Goal: Information Seeking & Learning: Find specific fact

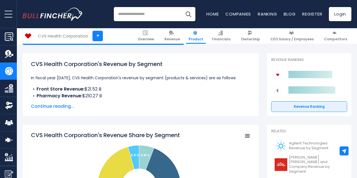
scroll to position [72, 0]
click at [56, 104] on span "Continue reading..." at bounding box center [140, 106] width 219 height 7
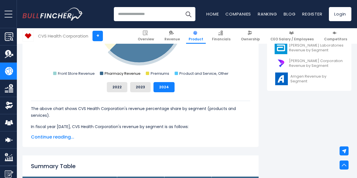
scroll to position [288, 0]
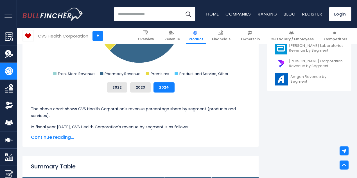
click at [59, 140] on span "Continue reading..." at bounding box center [140, 137] width 219 height 7
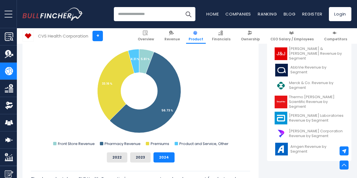
scroll to position [218, 0]
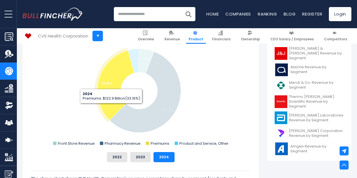
drag, startPoint x: 146, startPoint y: 104, endPoint x: 107, endPoint y: 115, distance: 40.8
click at [107, 115] on icon "CVS Health Corporation's Revenue Share by Segment" at bounding box center [116, 84] width 37 height 69
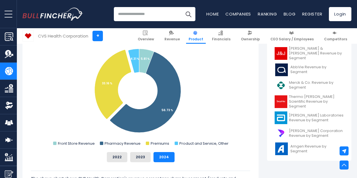
click at [245, 43] on rect "CVS Health Corporation's Revenue Share by Segment" at bounding box center [248, 39] width 8 height 8
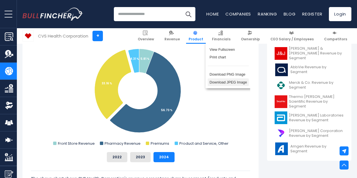
click at [228, 86] on li "Download JPEG Image" at bounding box center [228, 82] width 41 height 8
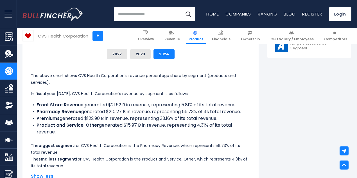
scroll to position [322, 0]
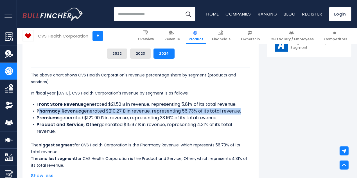
drag, startPoint x: 34, startPoint y: 117, endPoint x: 237, endPoint y: 115, distance: 202.6
click at [237, 114] on li "Pharmacy Revenue generated $210.27 B in revenue, representing 56.73% of its tot…" at bounding box center [140, 110] width 219 height 7
copy li "harmacy Revenue generated $210.27 B in revenue, representing 56.73% of its tota…"
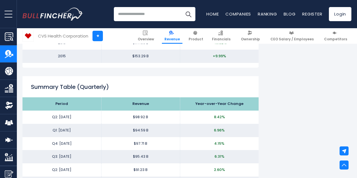
scroll to position [694, 0]
